Goal: Use online tool/utility: Utilize a website feature to perform a specific function

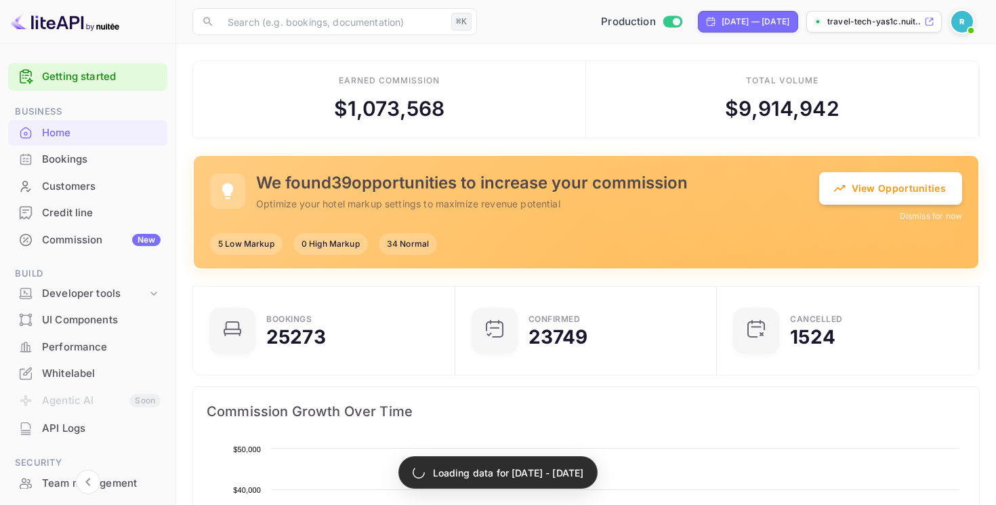
click at [115, 155] on div "Bookings" at bounding box center [101, 160] width 119 height 16
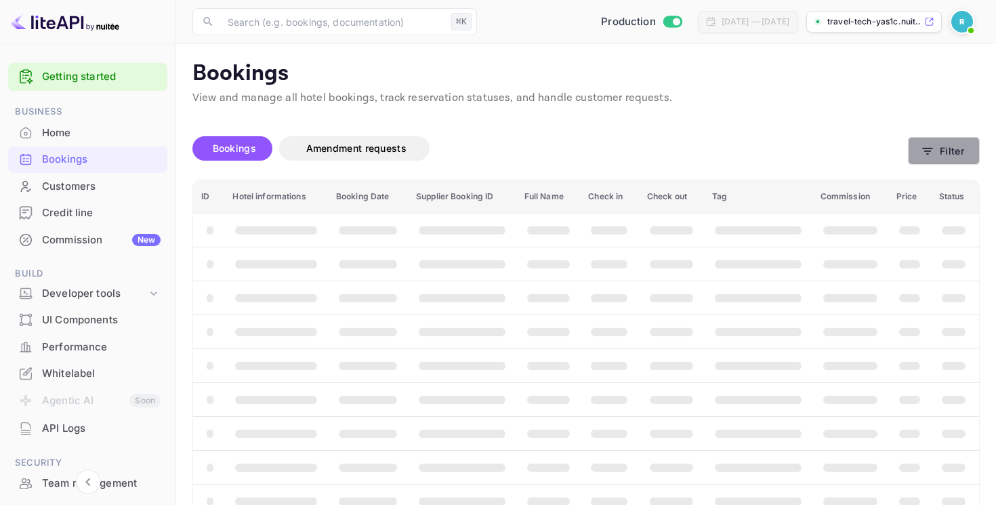
click at [939, 148] on button "Filter" at bounding box center [944, 151] width 72 height 28
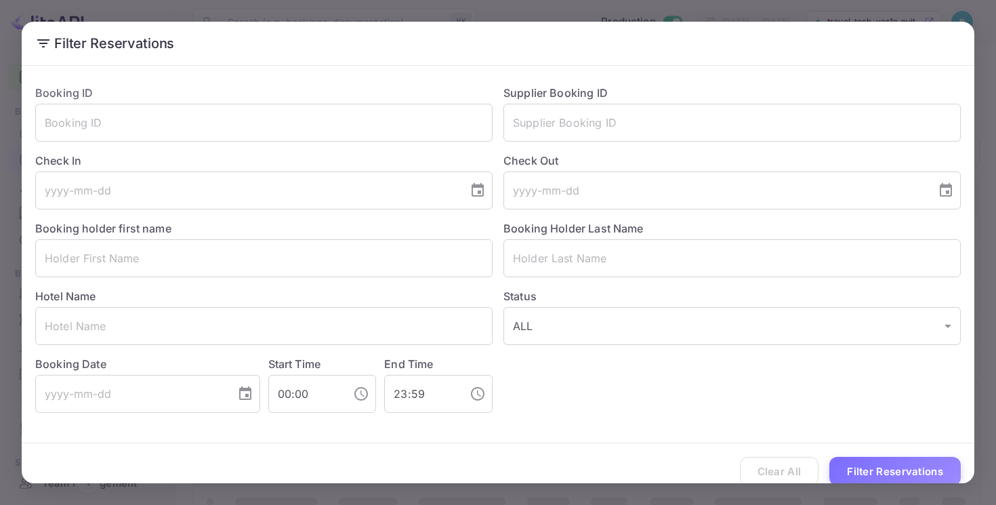
click at [569, 20] on div "Filter Reservations Booking ID ​ Supplier Booking ID ​ Check In ​ Check Out ​ B…" at bounding box center [498, 252] width 996 height 505
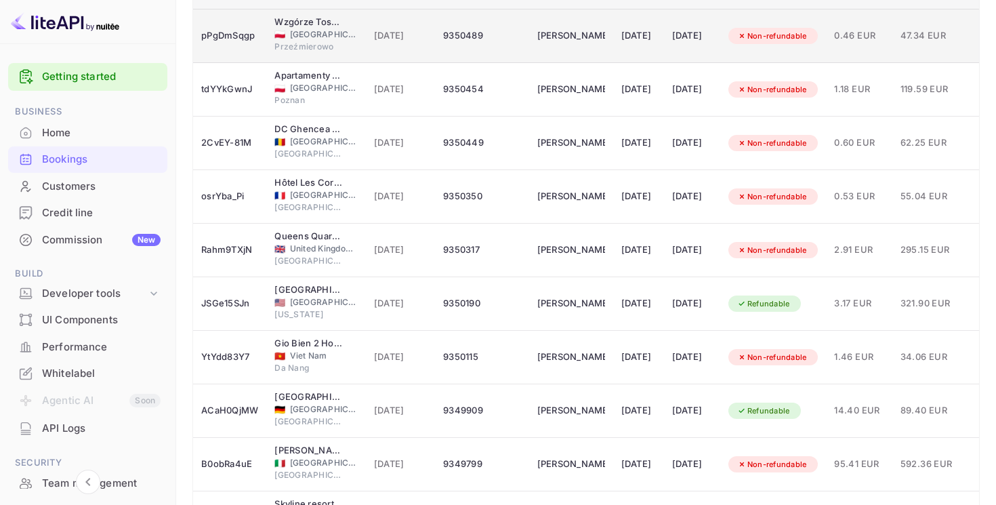
scroll to position [301, 0]
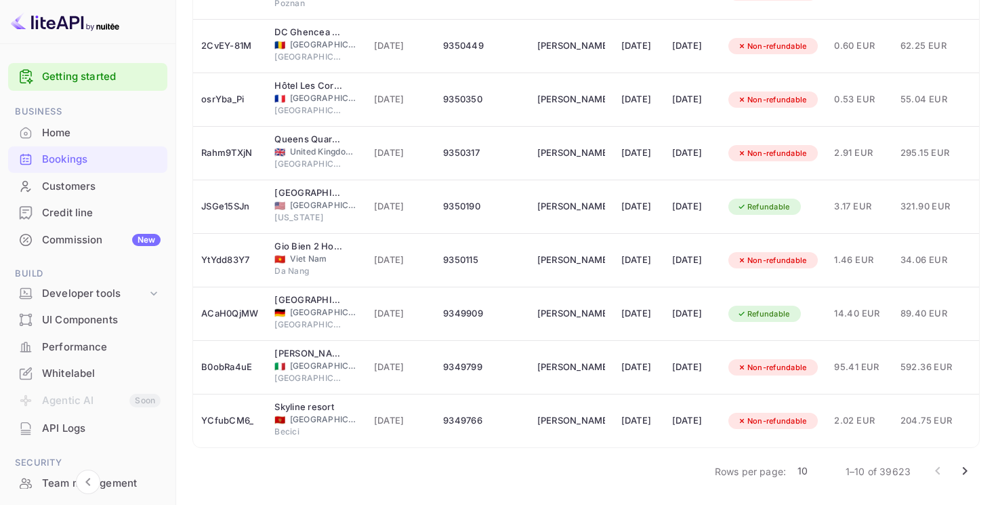
click at [808, 471] on body "Getting started Business Home Bookings Customers Credit line Commission New Bui…" at bounding box center [498, 126] width 996 height 854
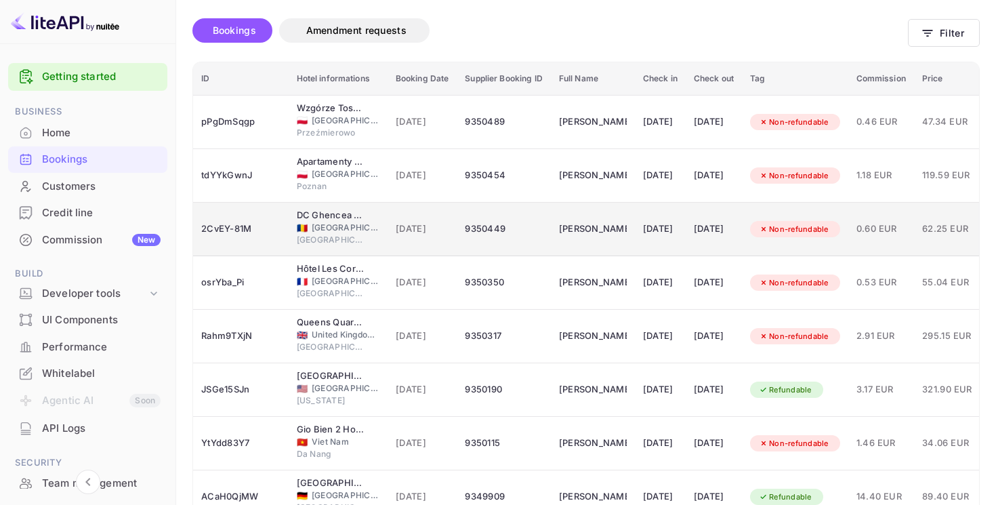
scroll to position [0, 0]
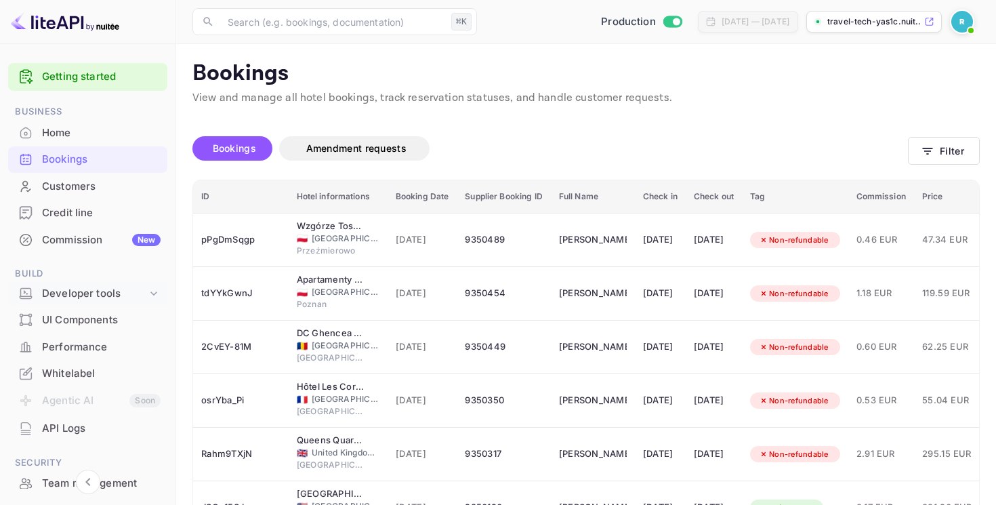
click at [96, 284] on div "Developer tools" at bounding box center [87, 294] width 159 height 24
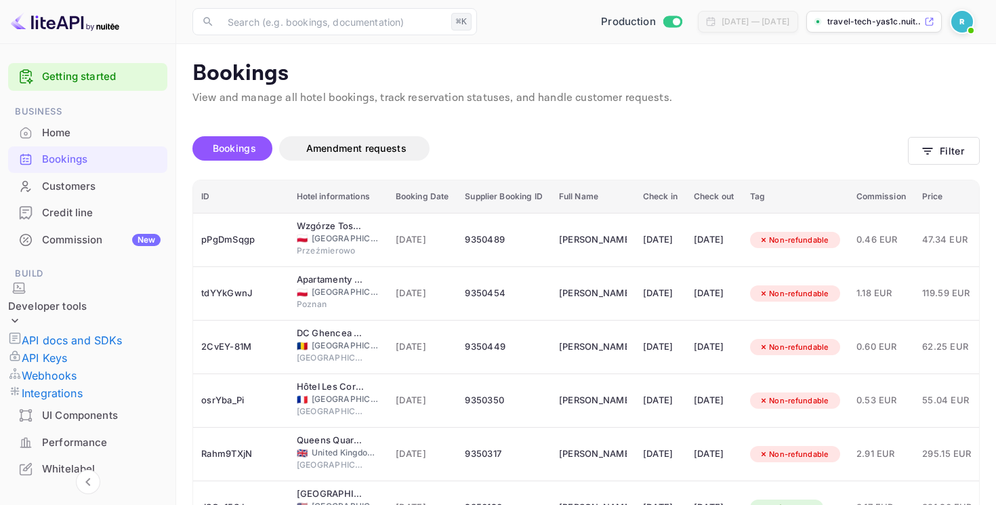
click at [84, 242] on div "Commission New" at bounding box center [101, 240] width 119 height 16
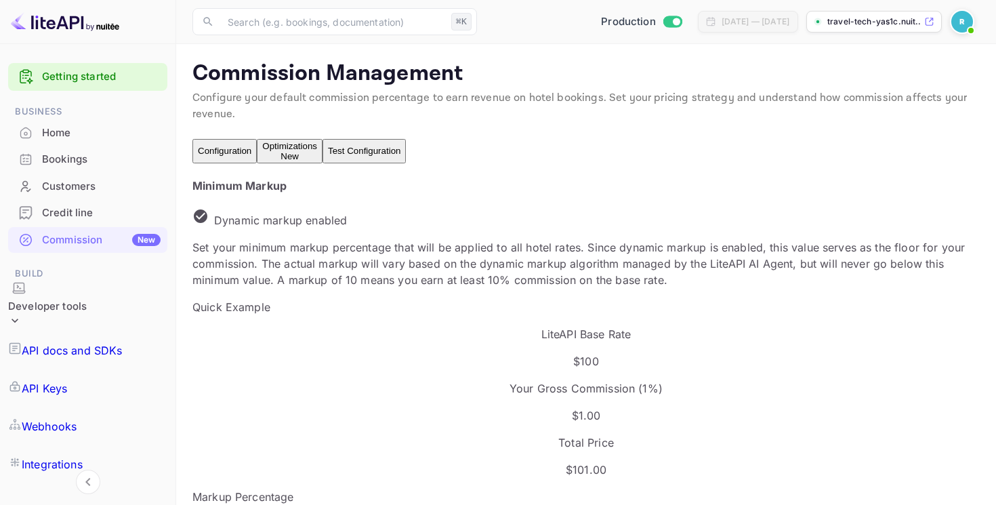
click at [406, 147] on button "Test Configuration" at bounding box center [364, 151] width 83 height 24
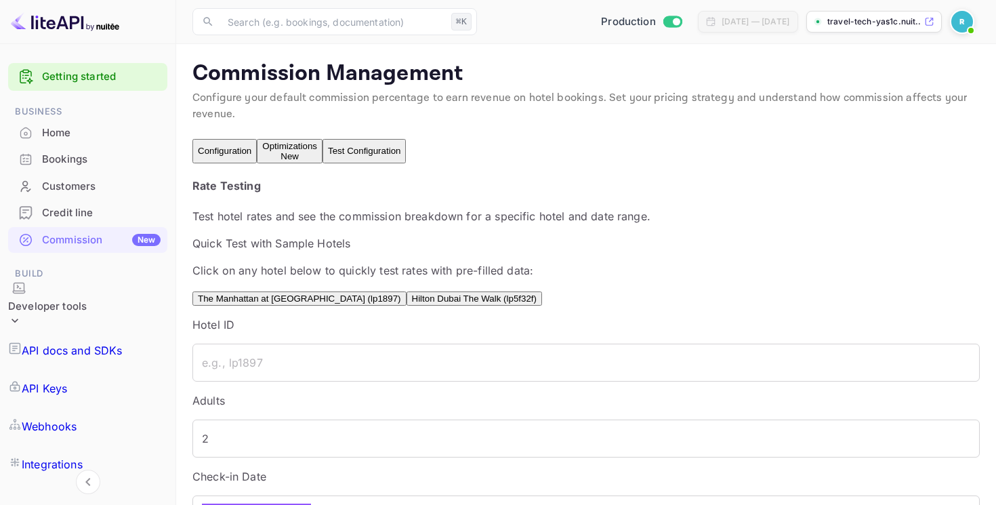
scroll to position [61, 0]
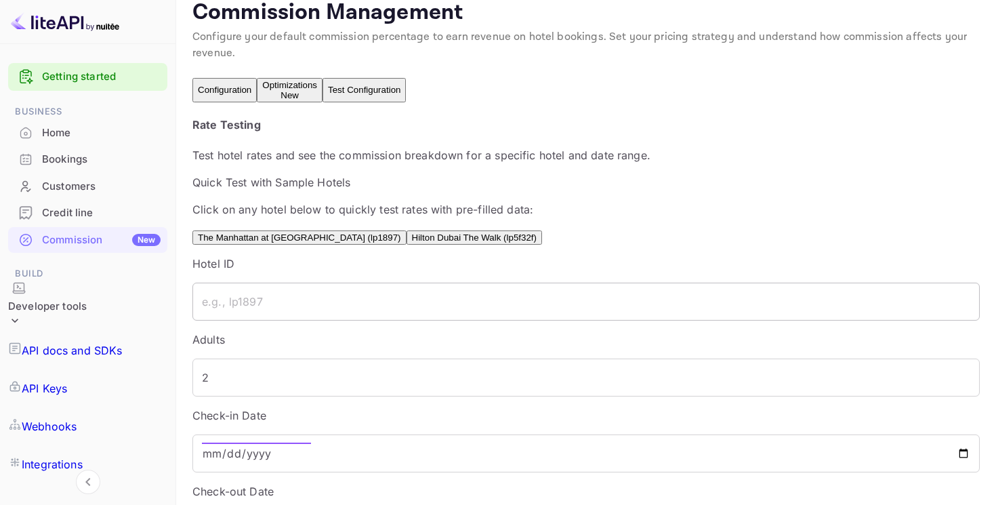
click at [283, 320] on input "text" at bounding box center [585, 302] width 787 height 38
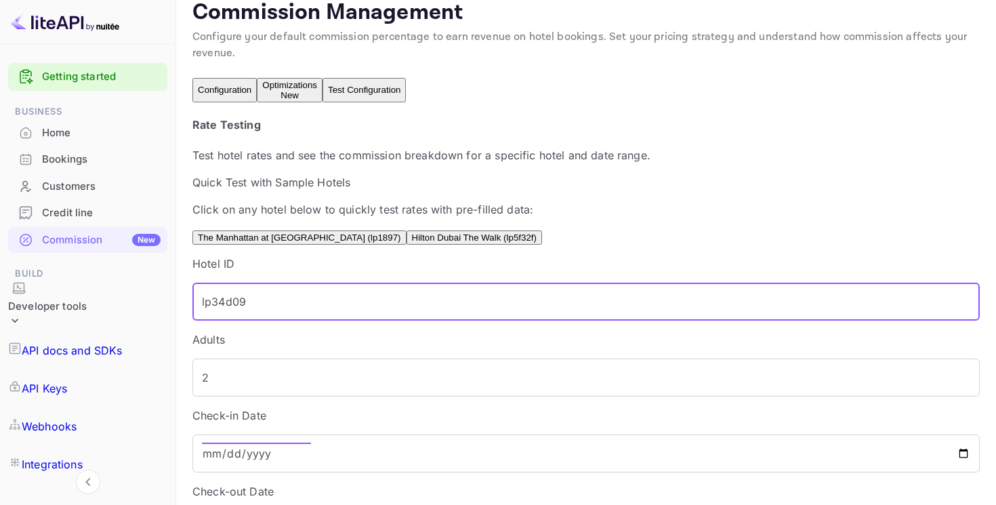
type input "lp34d09"
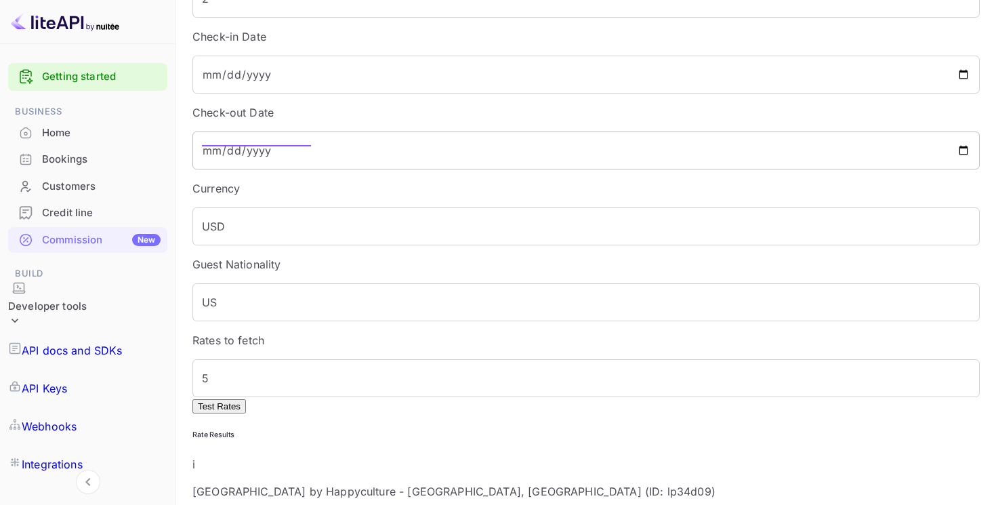
scroll to position [357, 0]
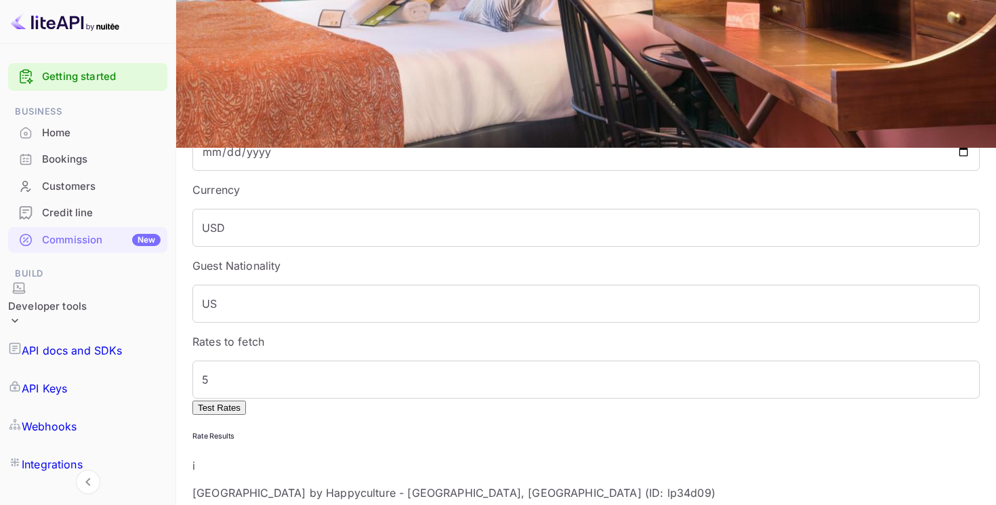
click at [503, 484] on p "[GEOGRAPHIC_DATA] by Happyculture - [GEOGRAPHIC_DATA], [GEOGRAPHIC_DATA] (ID: l…" at bounding box center [585, 492] width 787 height 16
copy p "lp34d09"
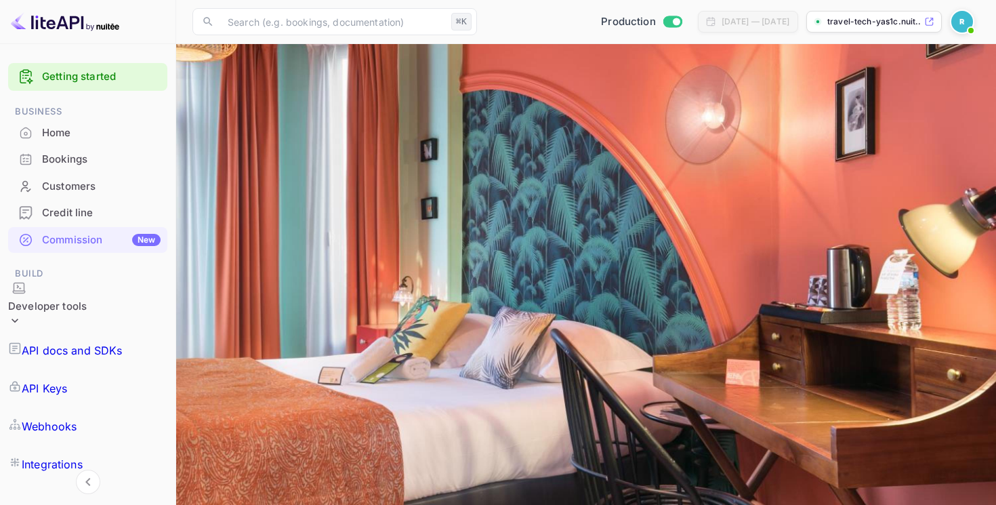
click at [323, 142] on button "Optimizations New" at bounding box center [290, 151] width 66 height 24
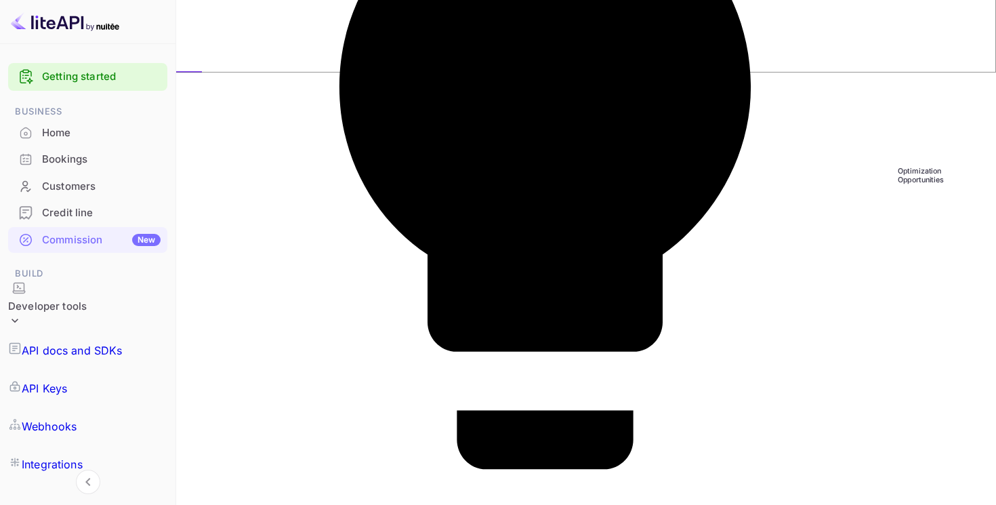
paste input "lp34d09"
type input "lp34d09"
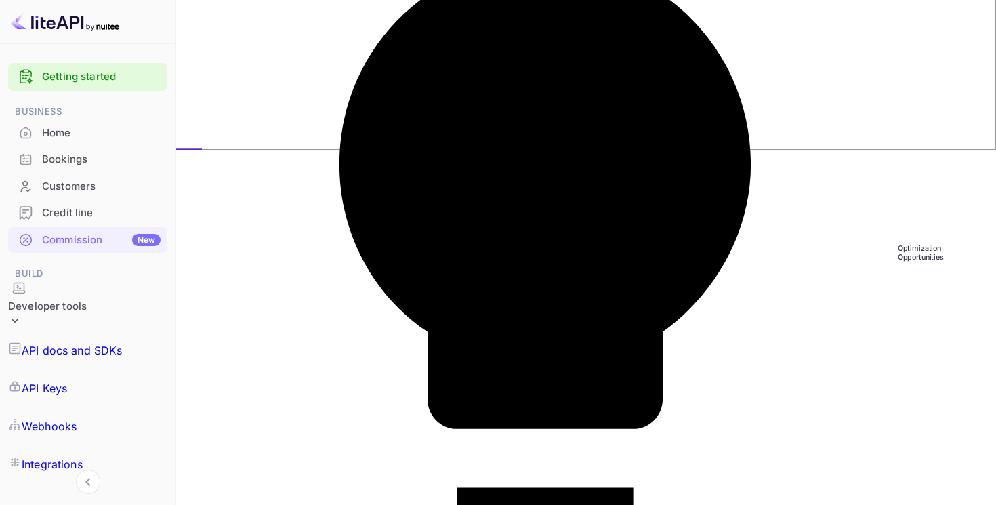
scroll to position [432, 0]
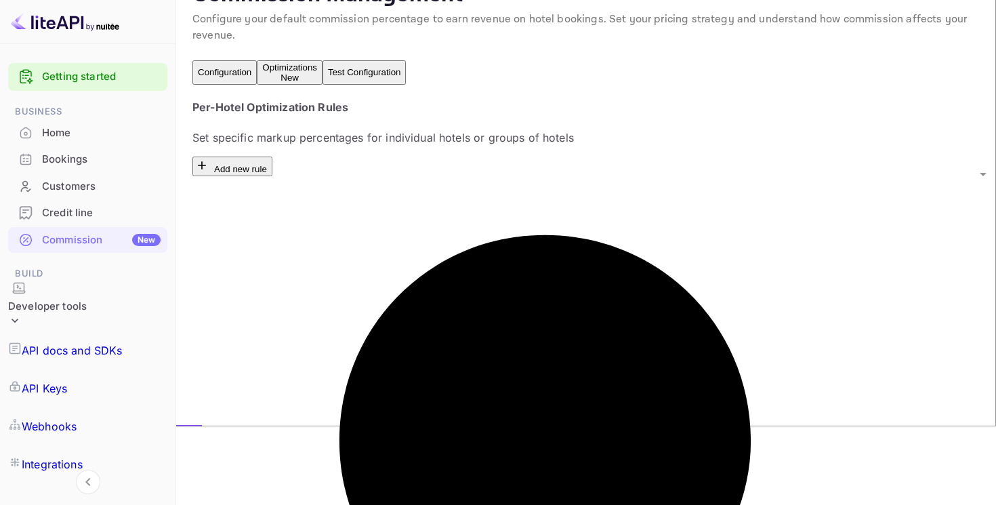
scroll to position [92, 0]
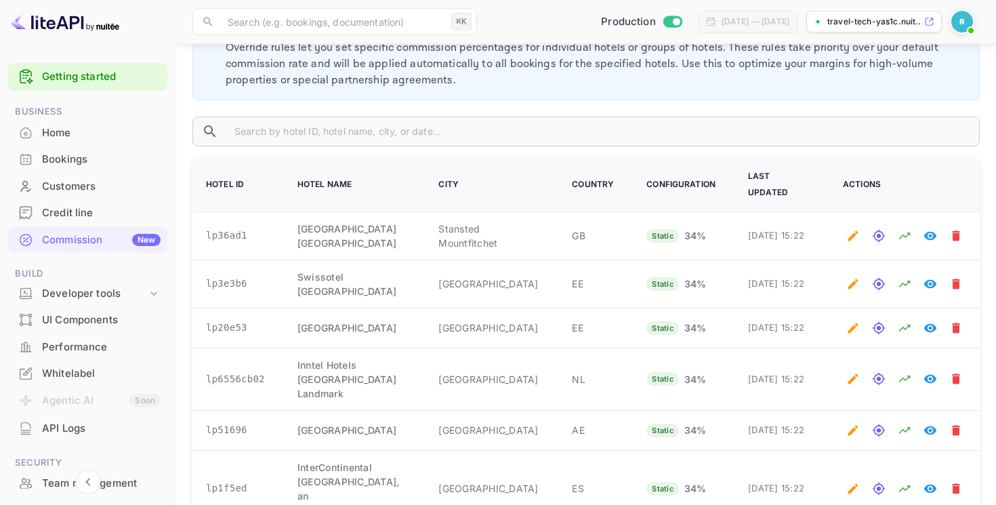
scroll to position [457, 0]
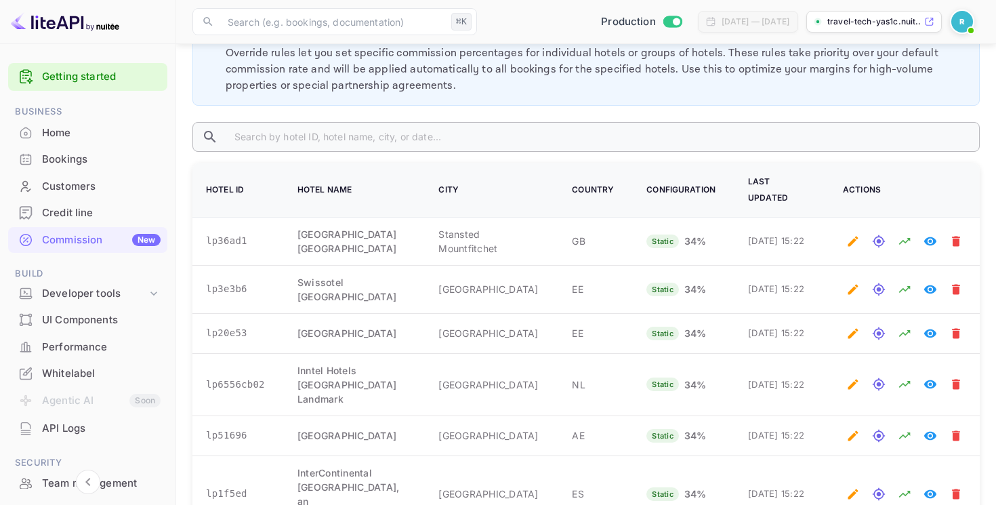
click at [463, 129] on input "text" at bounding box center [602, 137] width 756 height 30
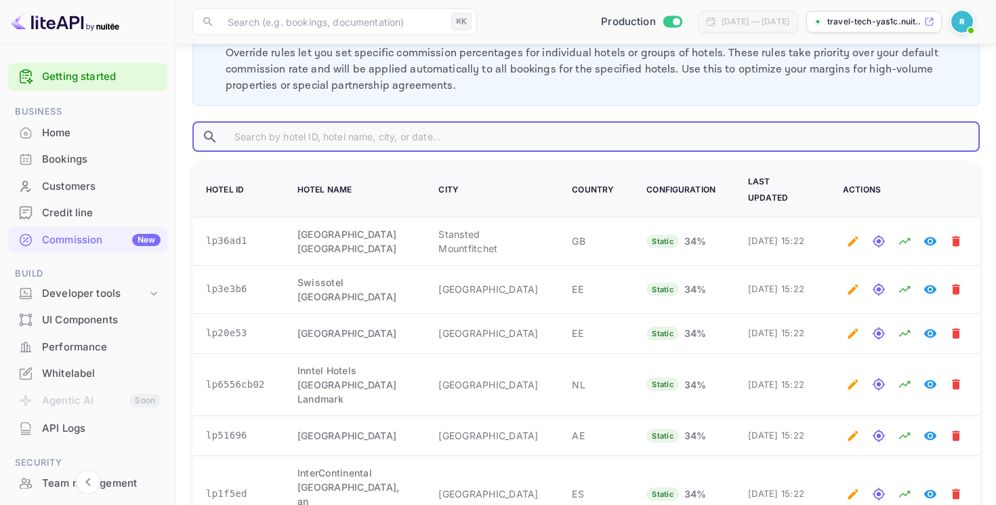
paste input "lp34d09"
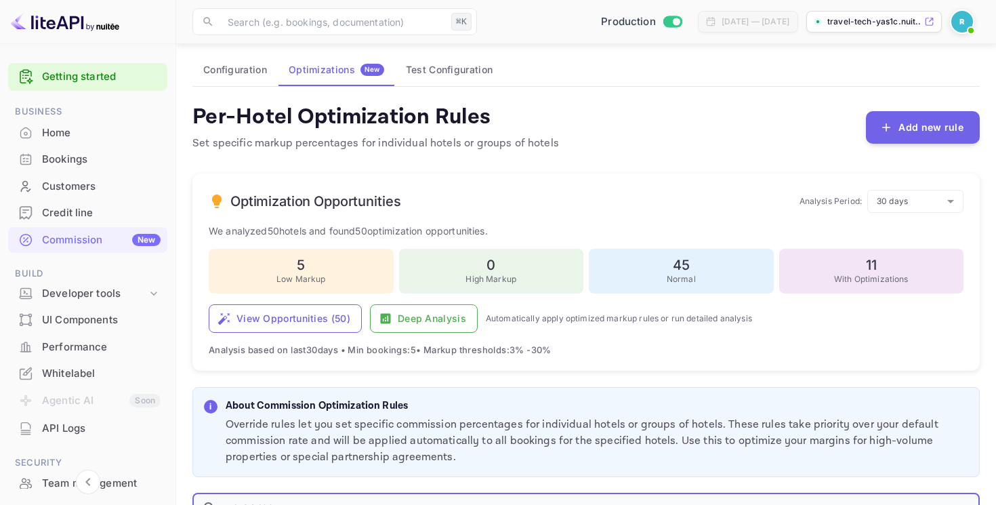
scroll to position [0, 0]
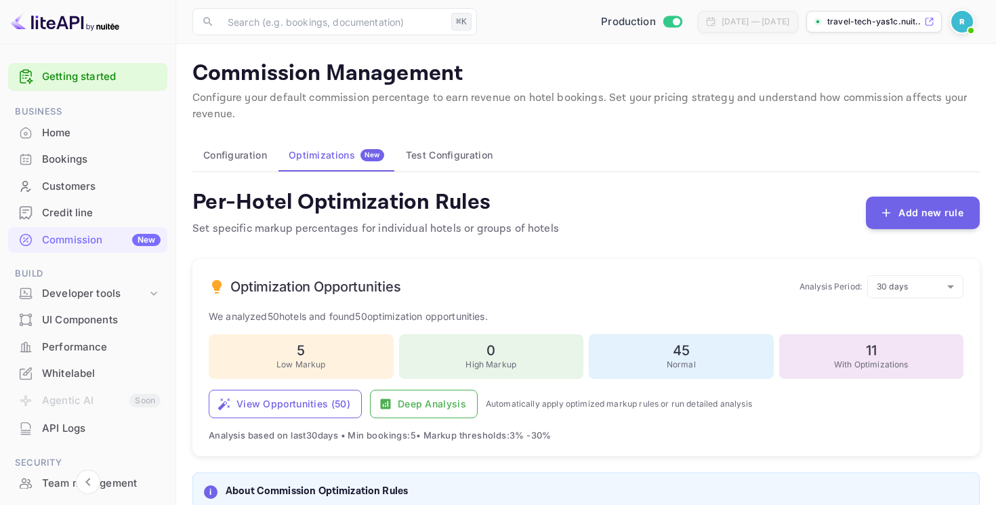
type input "lp34d09"
click at [458, 161] on button "Test Configuration" at bounding box center [449, 155] width 108 height 33
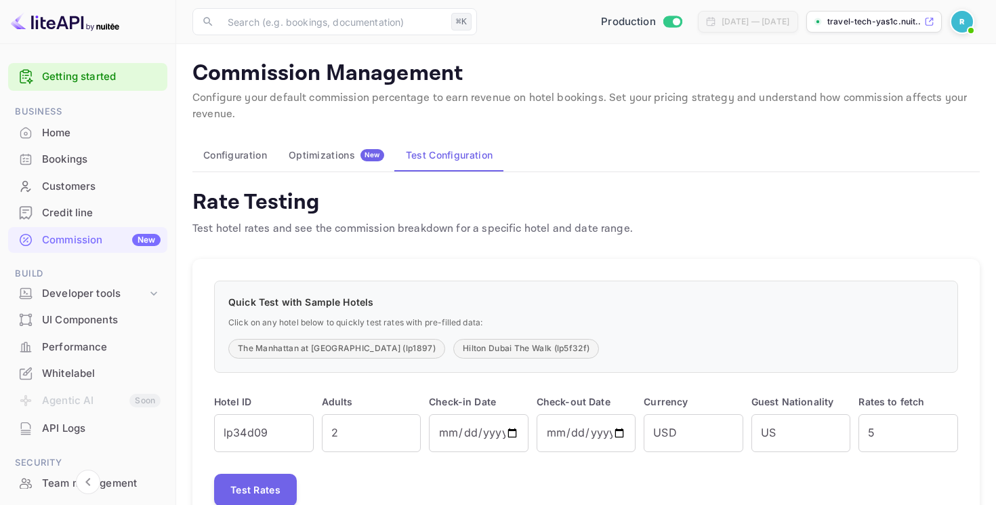
scroll to position [61, 0]
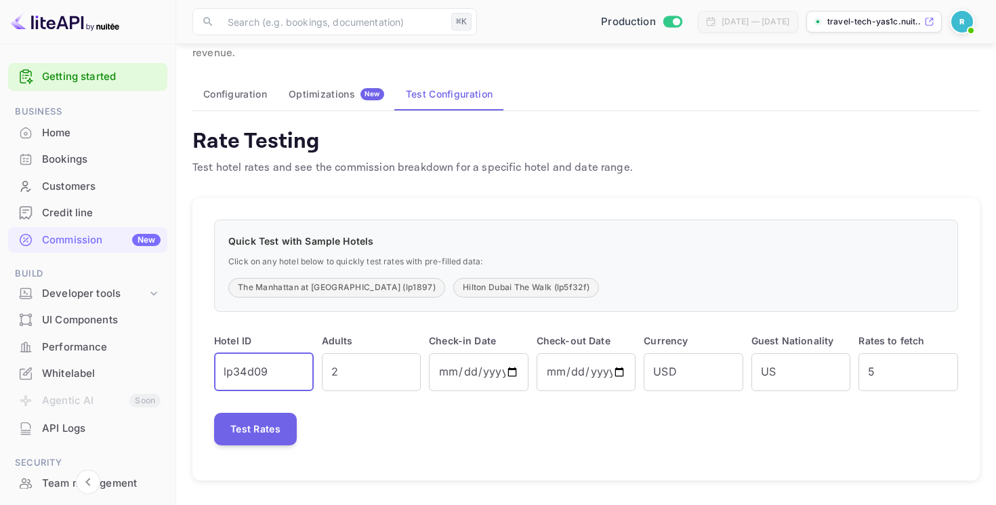
click at [274, 373] on input "lp34d09" at bounding box center [264, 372] width 100 height 38
click at [281, 434] on button "Test Rates" at bounding box center [255, 429] width 83 height 33
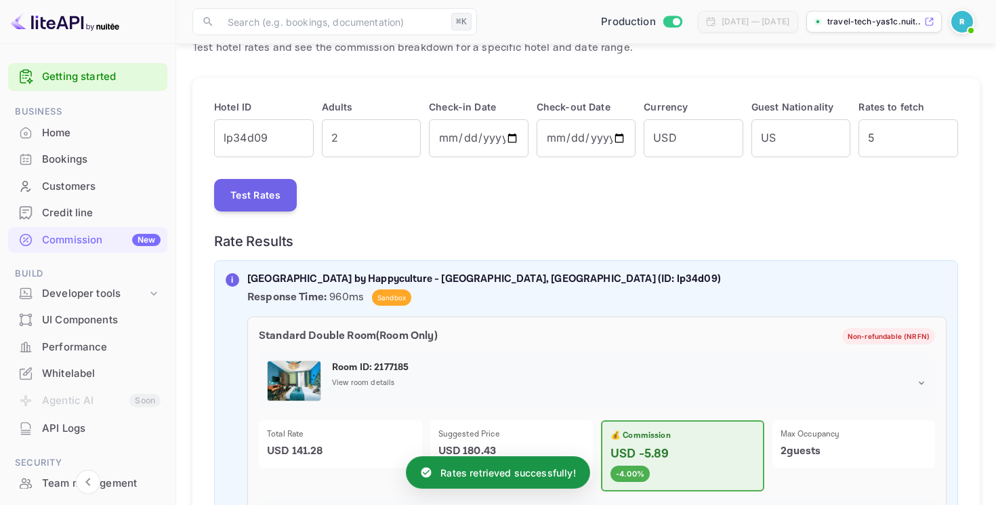
scroll to position [235, 0]
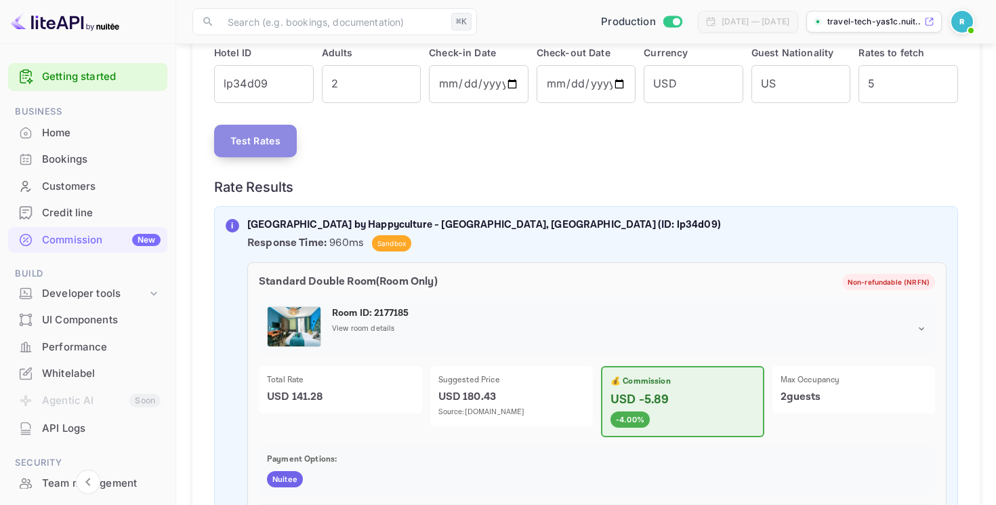
click at [257, 142] on button "Test Rates" at bounding box center [255, 141] width 83 height 33
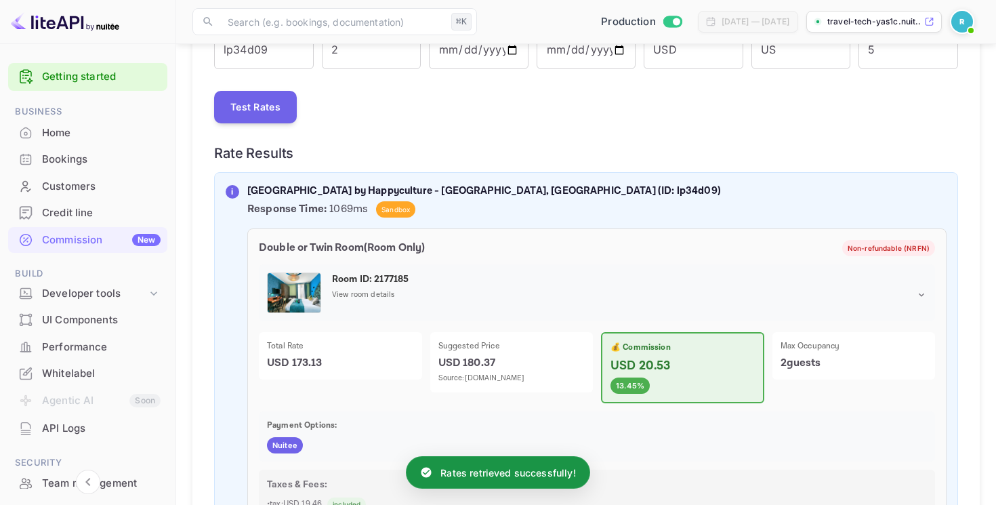
scroll to position [272, 0]
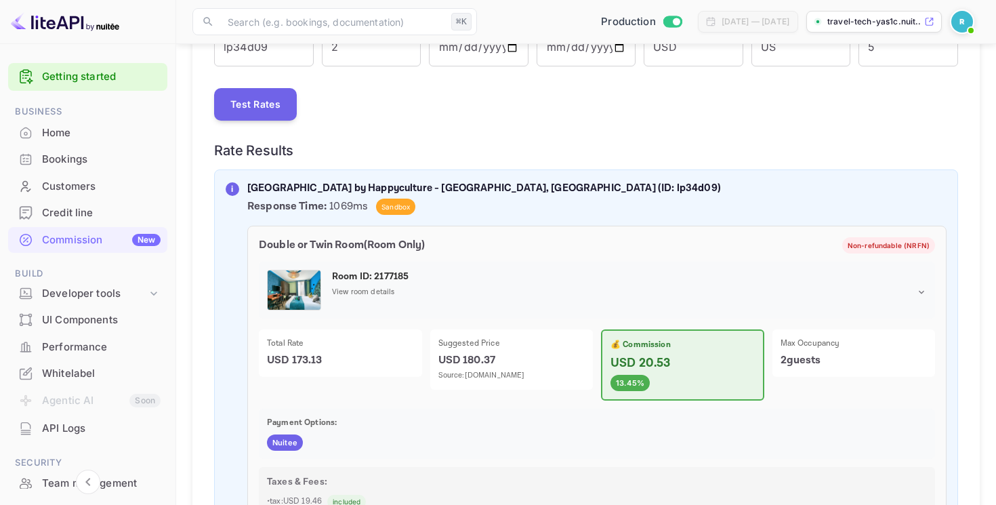
click at [474, 188] on p "[GEOGRAPHIC_DATA] by Happyculture - [GEOGRAPHIC_DATA], [GEOGRAPHIC_DATA] (ID: l…" at bounding box center [596, 189] width 699 height 16
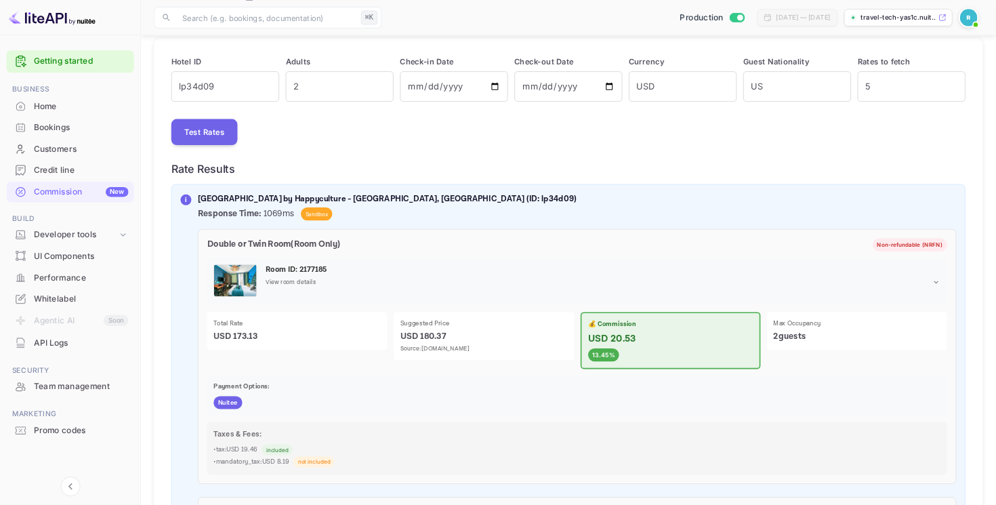
scroll to position [196, 0]
